Goal: Task Accomplishment & Management: Use online tool/utility

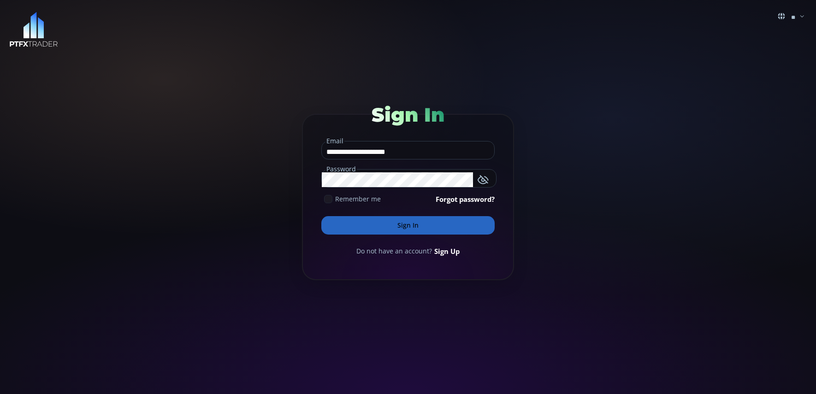
click at [414, 229] on button "Sign In" at bounding box center [407, 225] width 173 height 18
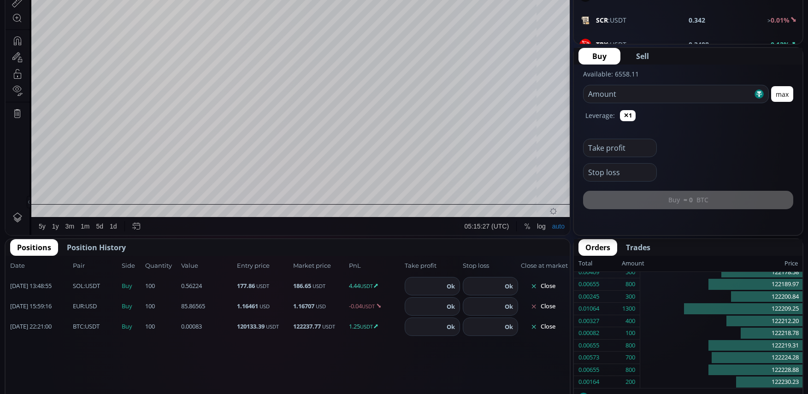
scroll to position [329, 0]
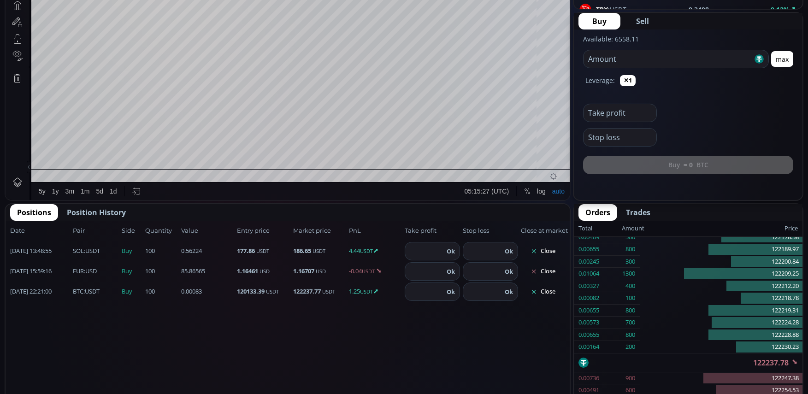
type input "********"
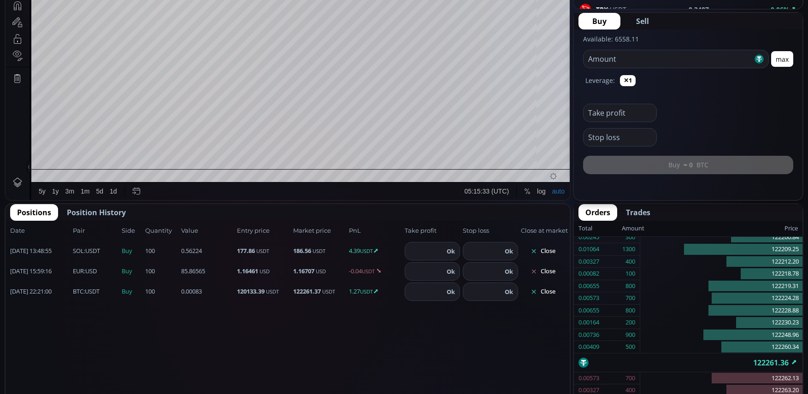
click at [552, 256] on button "Close" at bounding box center [543, 251] width 44 height 15
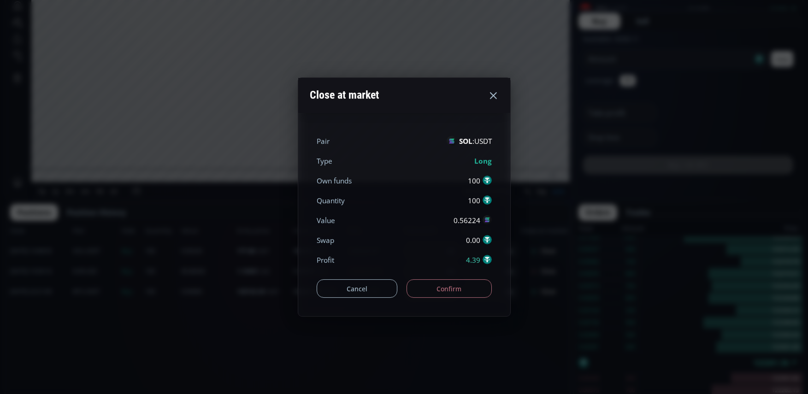
click at [473, 288] on button "Confirm" at bounding box center [449, 288] width 85 height 18
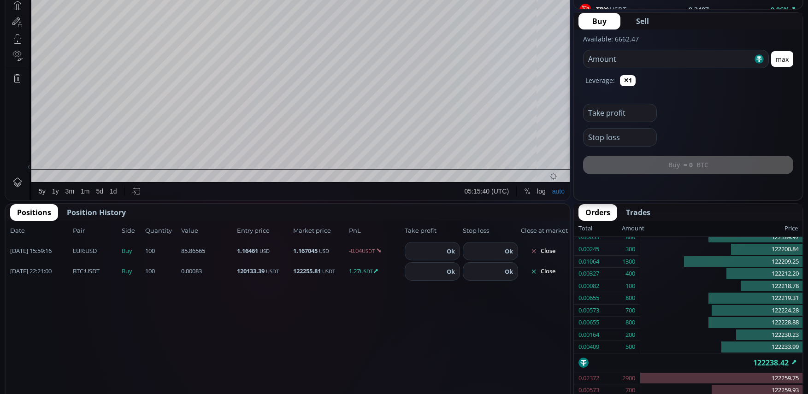
click at [545, 272] on button "Close" at bounding box center [543, 271] width 44 height 15
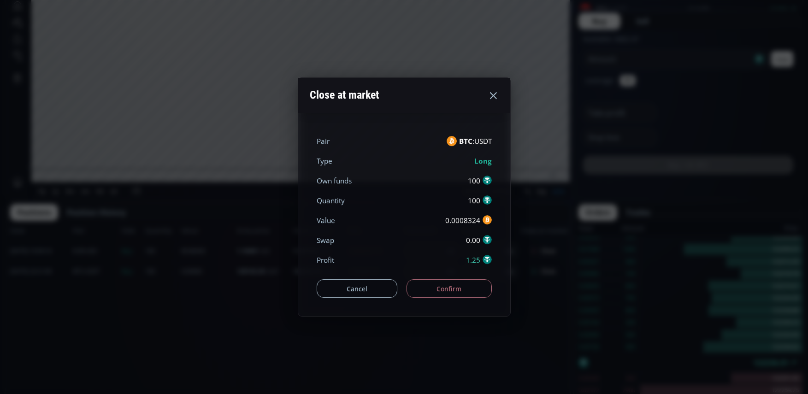
click at [456, 289] on button "Confirm" at bounding box center [449, 288] width 85 height 18
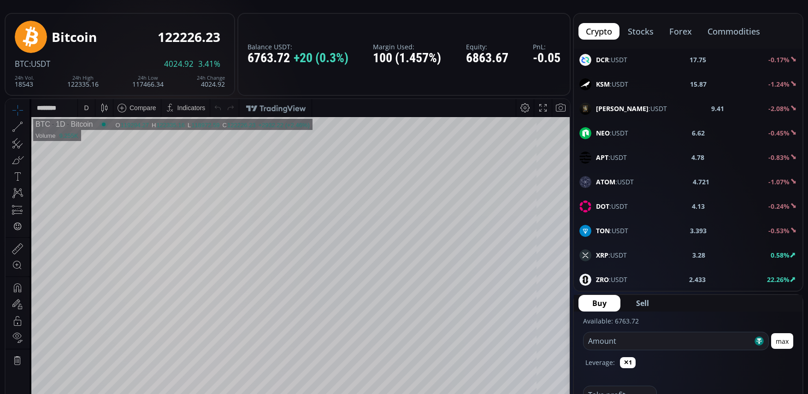
scroll to position [315, 0]
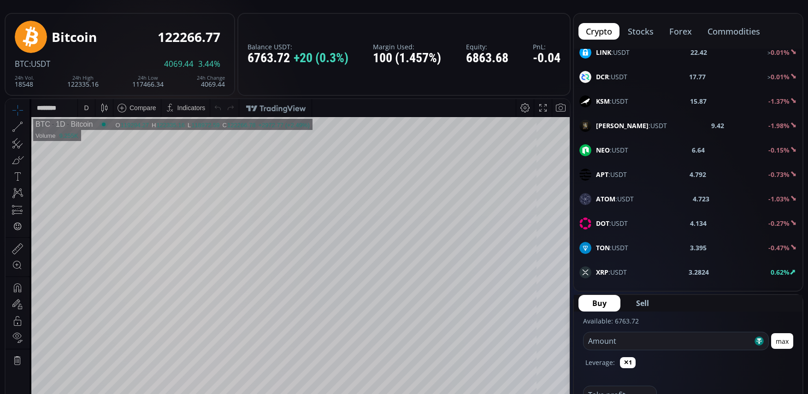
click at [80, 107] on div "D" at bounding box center [86, 108] width 17 height 18
click at [104, 137] on div "1 minute" at bounding box center [110, 141] width 65 height 15
click at [644, 347] on input "number" at bounding box center [668, 341] width 169 height 18
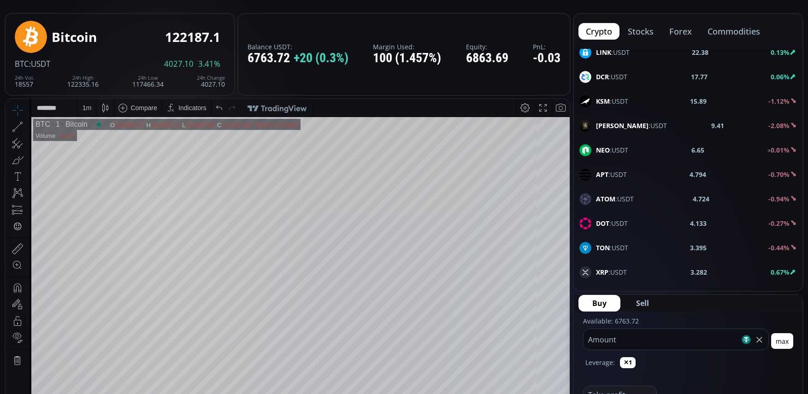
type input "***"
click at [643, 299] on span "Sell" at bounding box center [642, 303] width 13 height 11
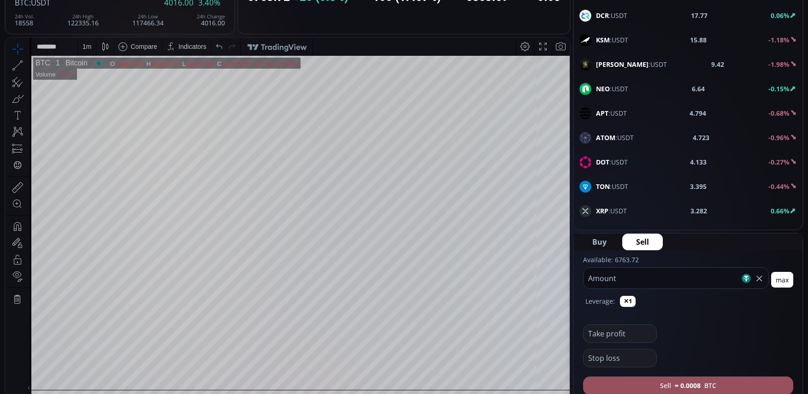
scroll to position [188, 0]
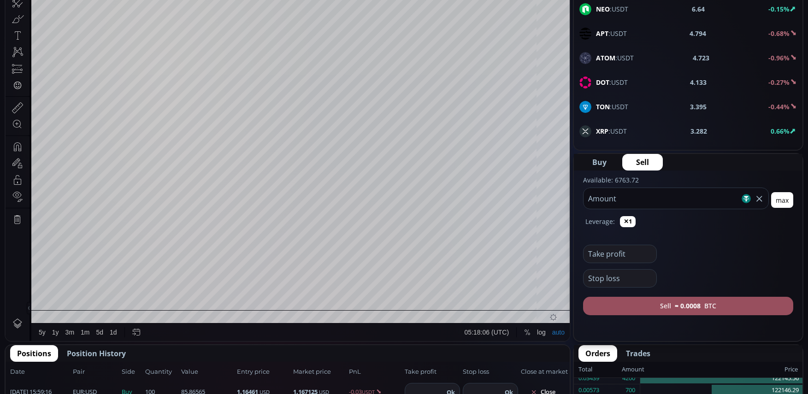
click at [672, 310] on button "Sell ≈ 0.0008 BTC" at bounding box center [688, 306] width 210 height 18
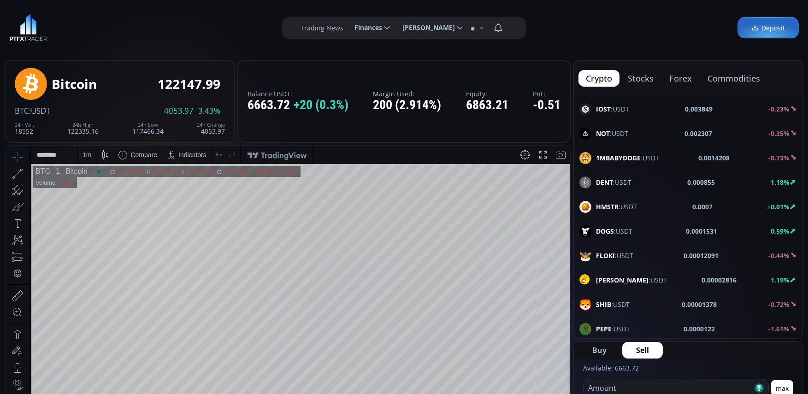
scroll to position [1433, 0]
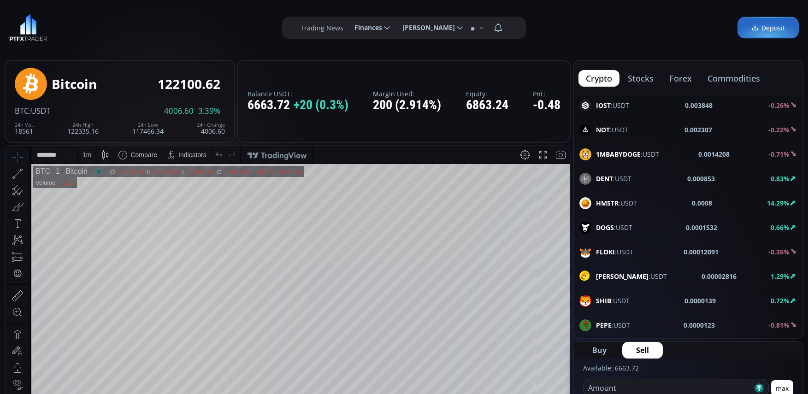
click at [727, 79] on button "commodities" at bounding box center [733, 78] width 67 height 17
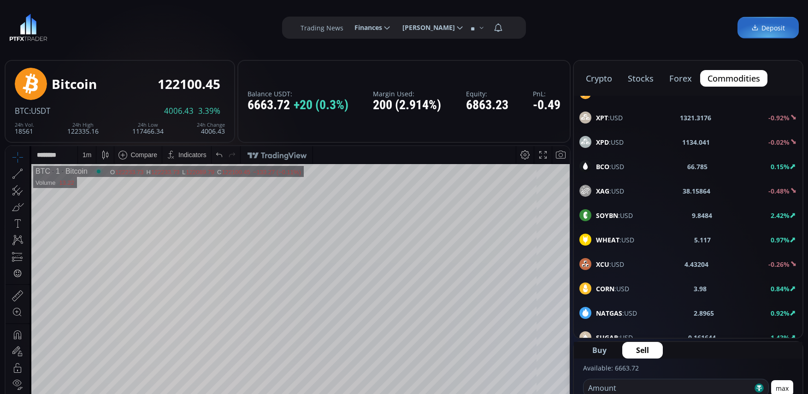
scroll to position [27, 0]
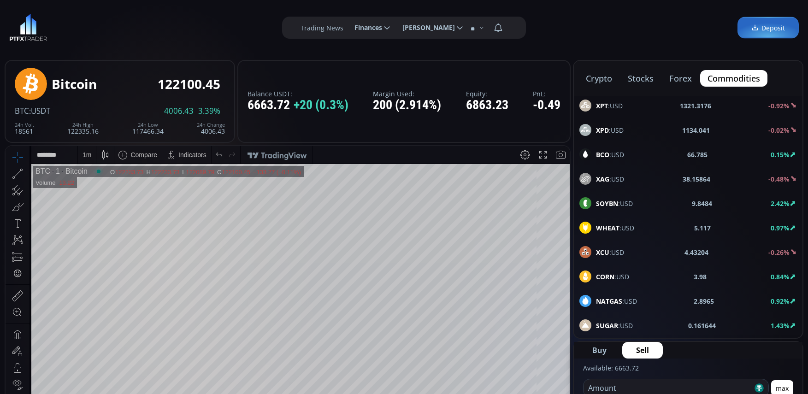
click at [627, 301] on span "NATGAS :USD" at bounding box center [616, 301] width 41 height 10
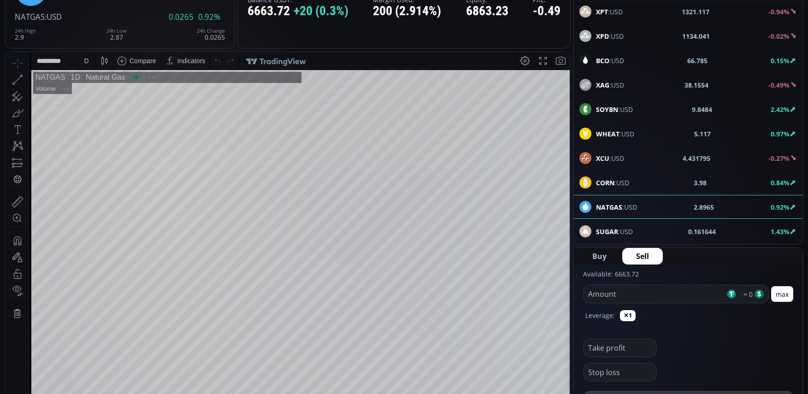
click at [646, 290] on input "number" at bounding box center [655, 294] width 142 height 18
type input "***"
click at [638, 255] on span "Sell" at bounding box center [642, 256] width 13 height 11
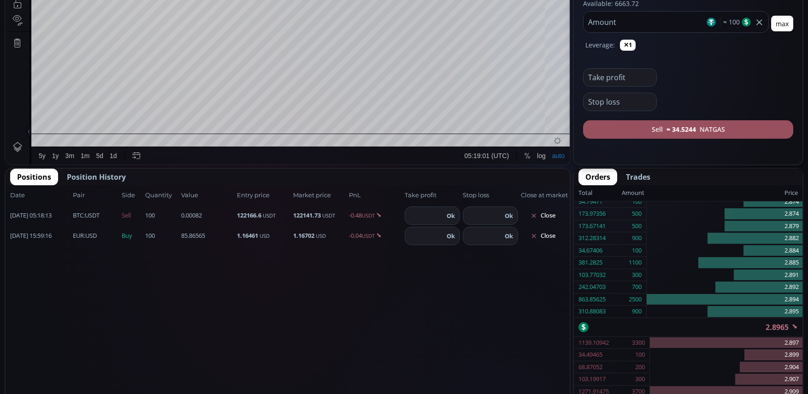
scroll to position [376, 0]
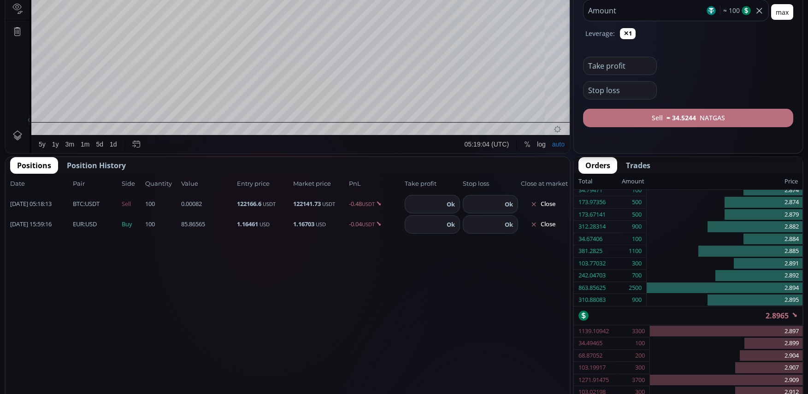
click at [667, 119] on b "≈ 34.5244" at bounding box center [682, 118] width 30 height 10
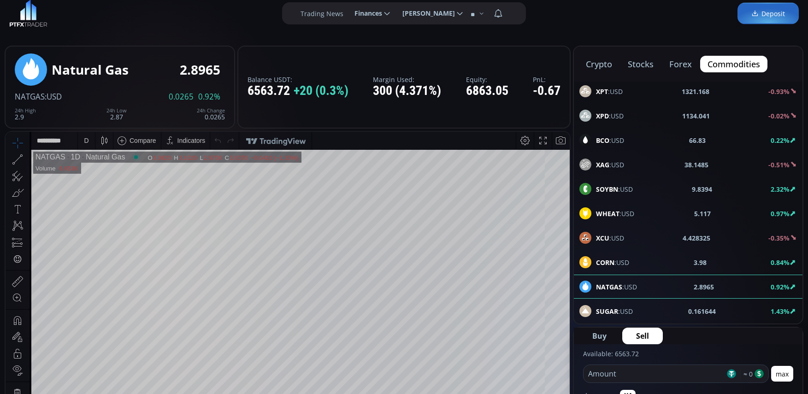
scroll to position [0, 0]
